Goal: Find specific page/section: Find specific page/section

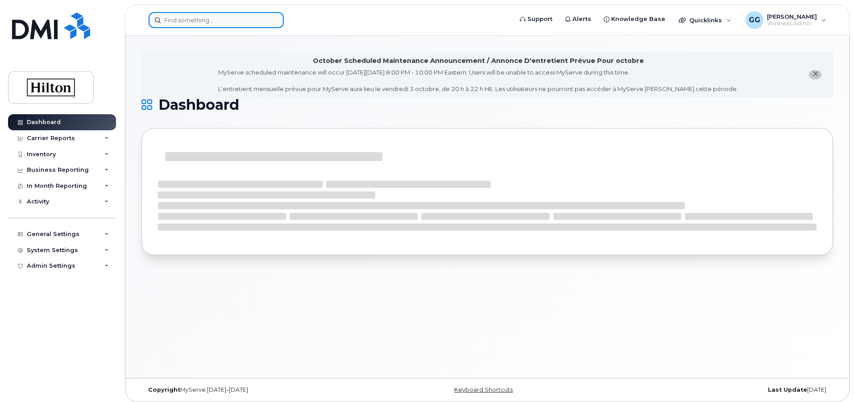
click at [196, 18] on input at bounding box center [216, 20] width 135 height 16
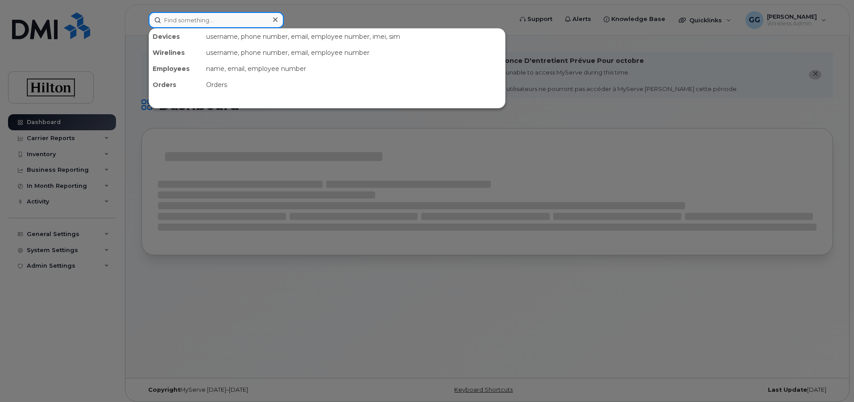
drag, startPoint x: 196, startPoint y: 18, endPoint x: 182, endPoint y: 16, distance: 14.1
click at [182, 16] on input at bounding box center [216, 20] width 135 height 16
paste input "[PHONE_NUMBER]"
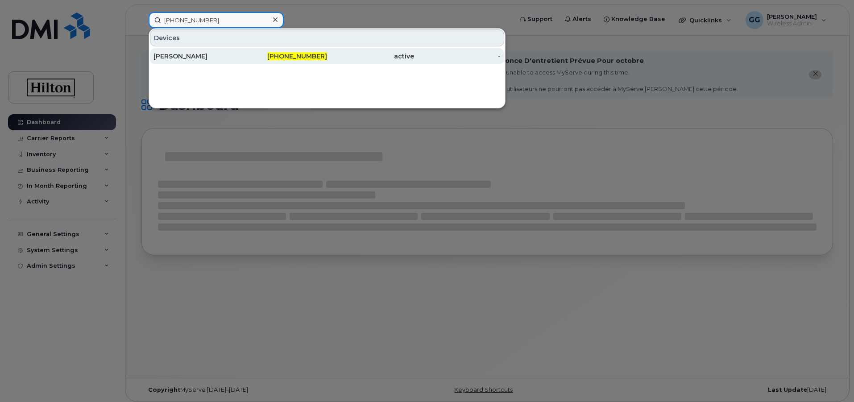
type input "[PHONE_NUMBER]"
click at [194, 59] on div "[PERSON_NAME]" at bounding box center [196, 56] width 87 height 9
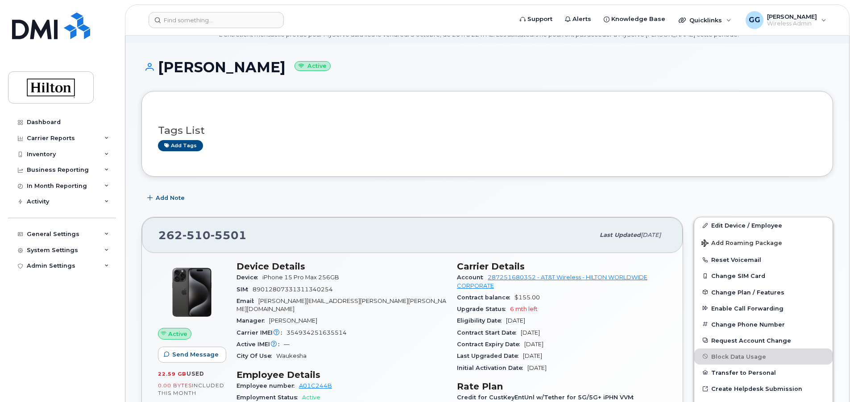
scroll to position [134, 0]
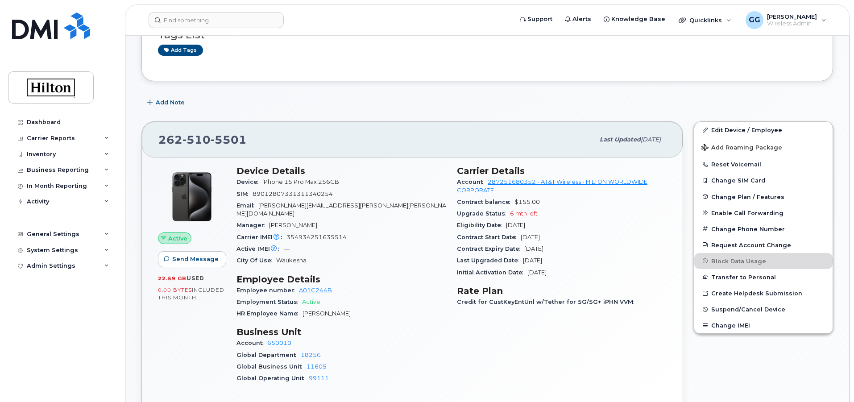
drag, startPoint x: 487, startPoint y: 180, endPoint x: 651, endPoint y: 278, distance: 191.2
click at [651, 278] on section "Carrier Details Account 287251680352 - AT&T Wireless - HILTON WORLDWIDE CORPORA…" at bounding box center [562, 221] width 210 height 113
copy section "287251680352 - AT&T Wireless - HILTON WORLDWIDE CORPORATE Contract balance $155…"
click at [211, 21] on input at bounding box center [216, 20] width 135 height 16
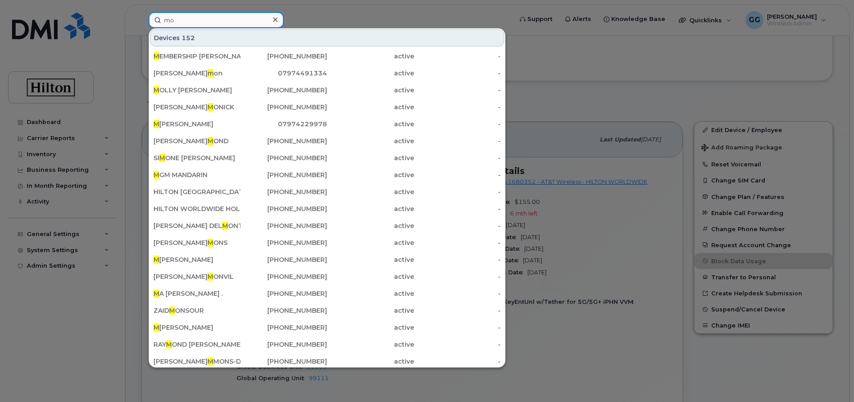
type input "m"
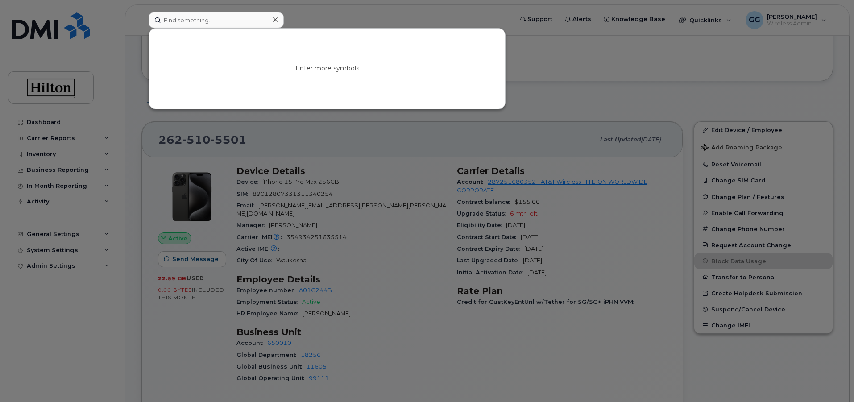
click at [279, 19] on div at bounding box center [274, 19] width 13 height 13
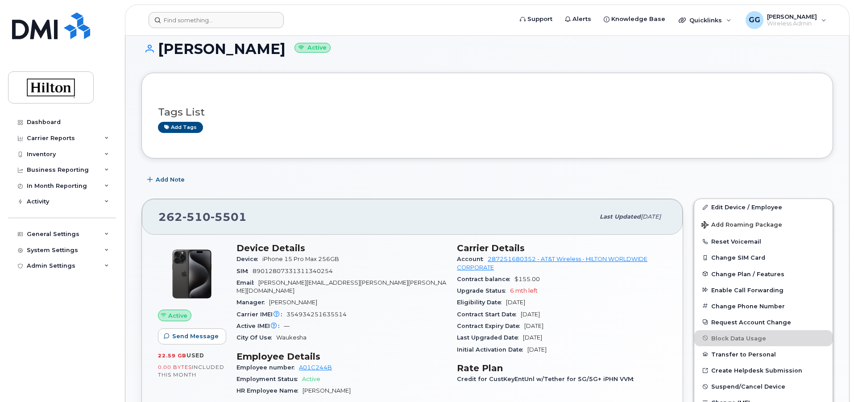
scroll to position [178, 0]
